Goal: Check status: Check status

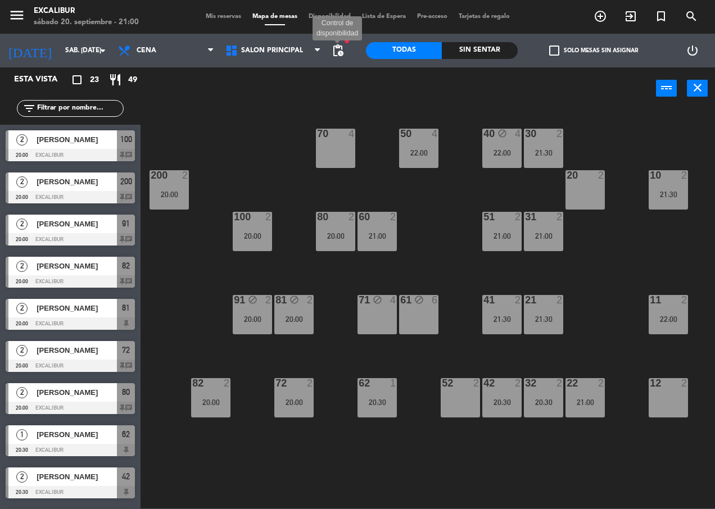
click at [341, 49] on span "pending_actions" at bounding box center [337, 50] width 13 height 13
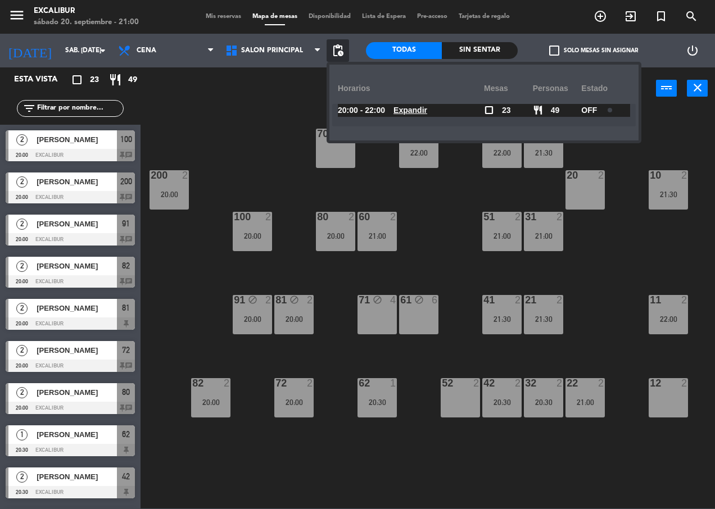
click at [341, 49] on span "pending_actions" at bounding box center [337, 50] width 13 height 13
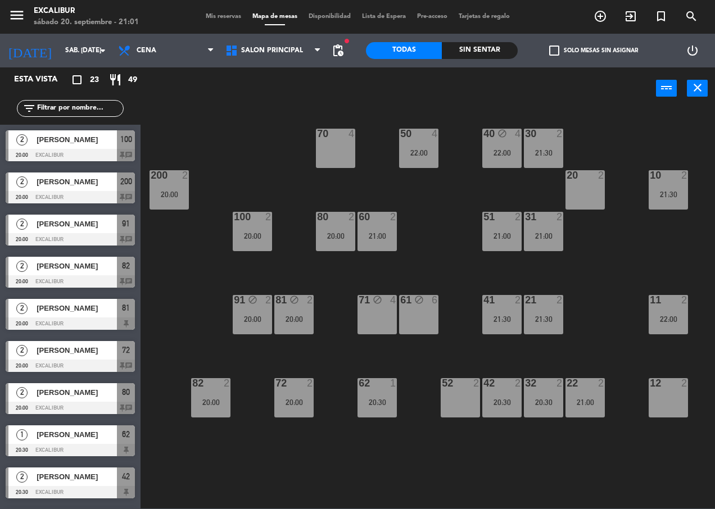
click at [91, 47] on input "sáb. [DATE]" at bounding box center [104, 50] width 89 height 19
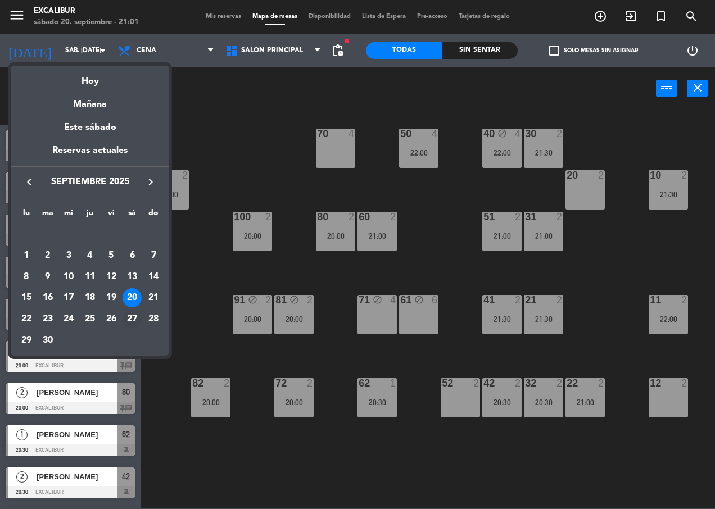
click at [132, 322] on div "27" at bounding box center [132, 319] width 19 height 19
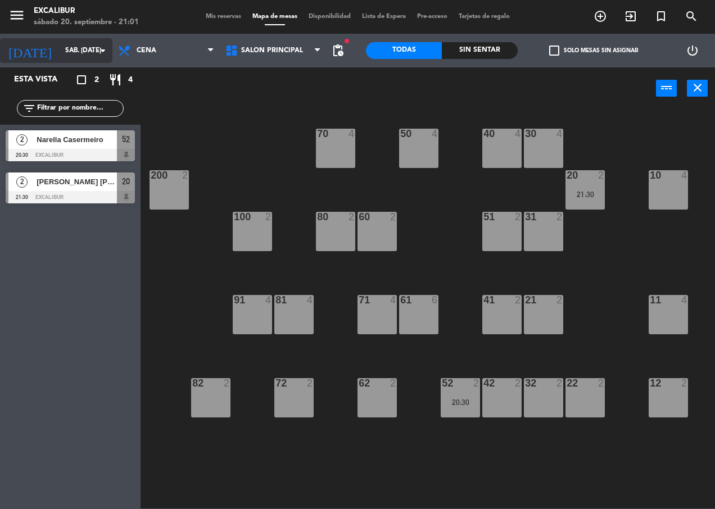
click at [97, 44] on icon "arrow_drop_down" at bounding box center [102, 50] width 13 height 13
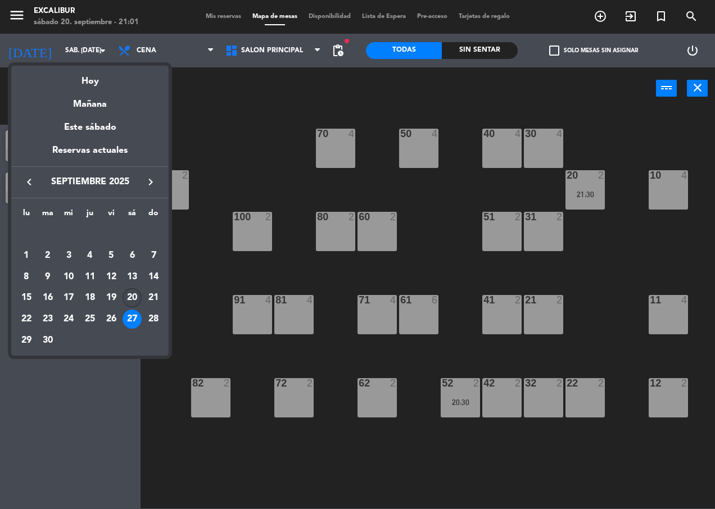
click at [134, 291] on div "20" at bounding box center [132, 297] width 19 height 19
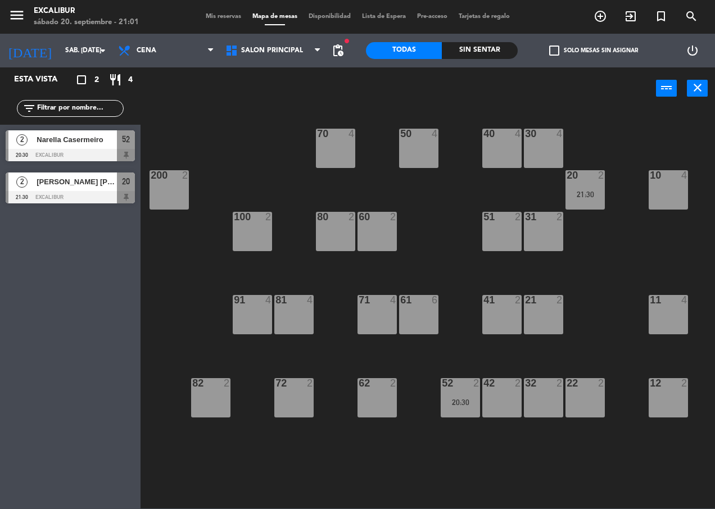
type input "sáb. [DATE]"
